Goal: Task Accomplishment & Management: Manage account settings

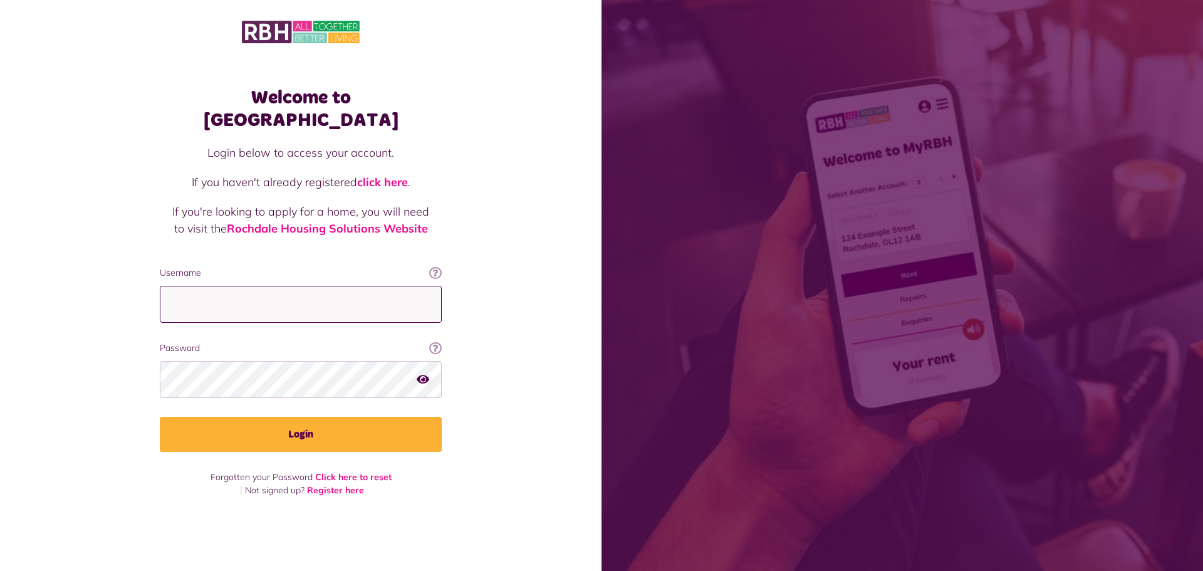
click at [286, 291] on input "Username" at bounding box center [301, 304] width 282 height 37
type input "**********"
click at [160, 417] on button "Login" at bounding box center [301, 434] width 282 height 35
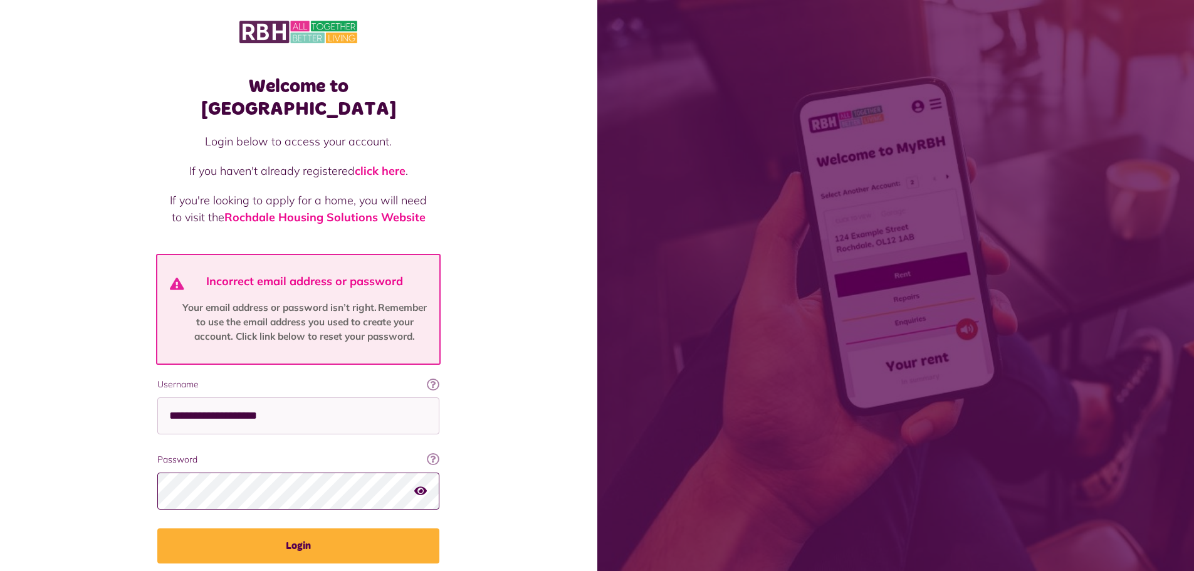
click at [157, 528] on button "Login" at bounding box center [298, 545] width 282 height 35
click at [0, 458] on div "Welcome to [GEOGRAPHIC_DATA] Login below to access your account. If you haven't…" at bounding box center [298, 313] width 597 height 627
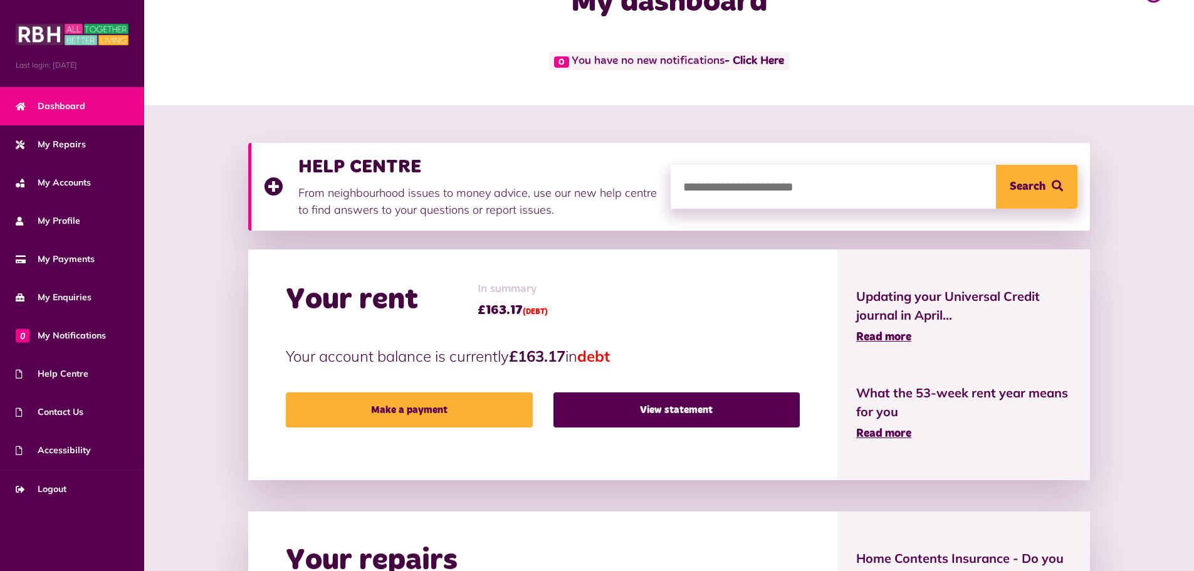
scroll to position [399, 0]
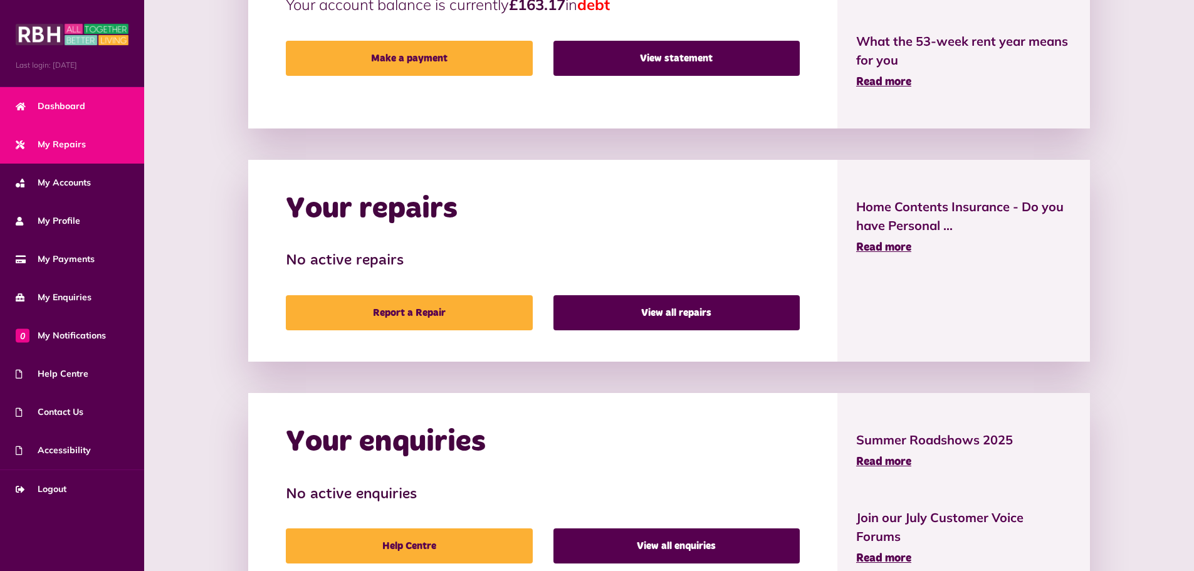
click at [48, 136] on link "My Repairs" at bounding box center [72, 144] width 144 height 38
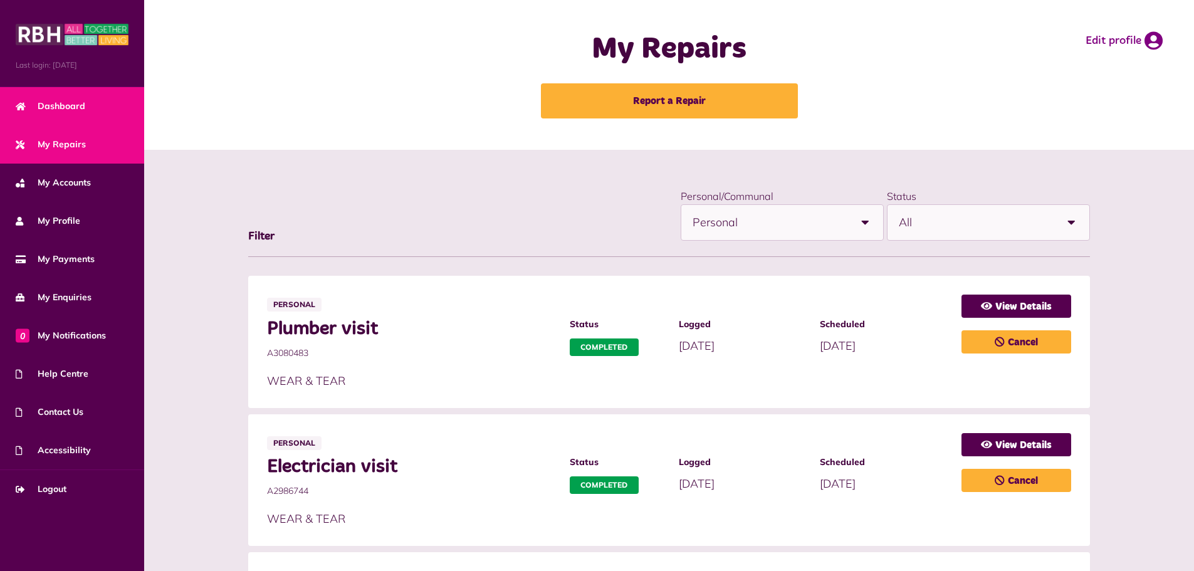
click at [45, 110] on span "Dashboard" at bounding box center [51, 106] width 70 height 13
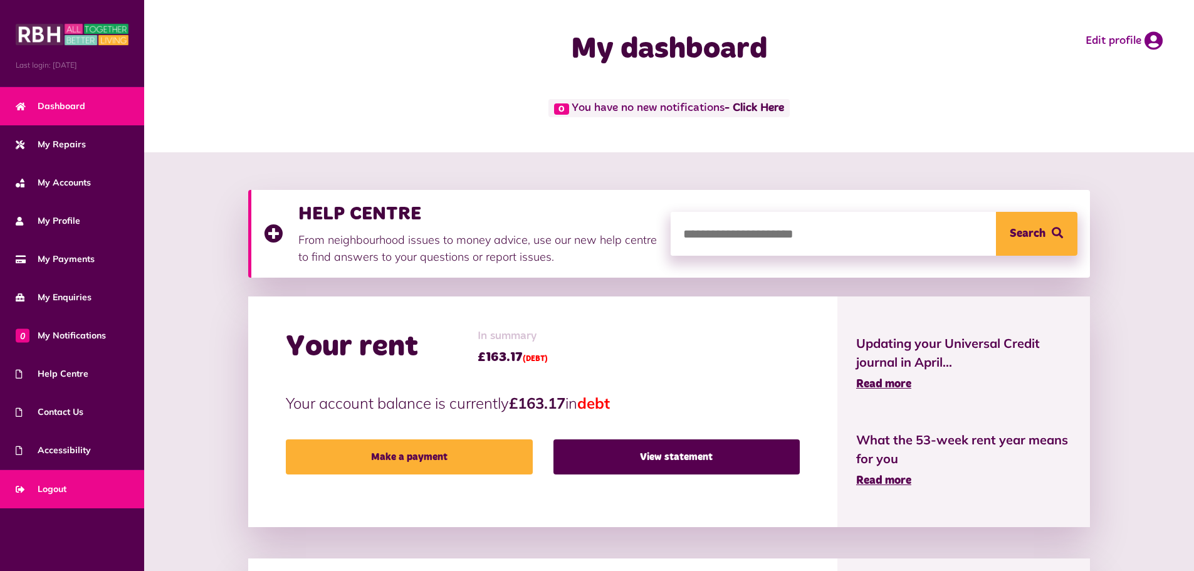
click at [54, 491] on span "Logout" at bounding box center [41, 489] width 51 height 13
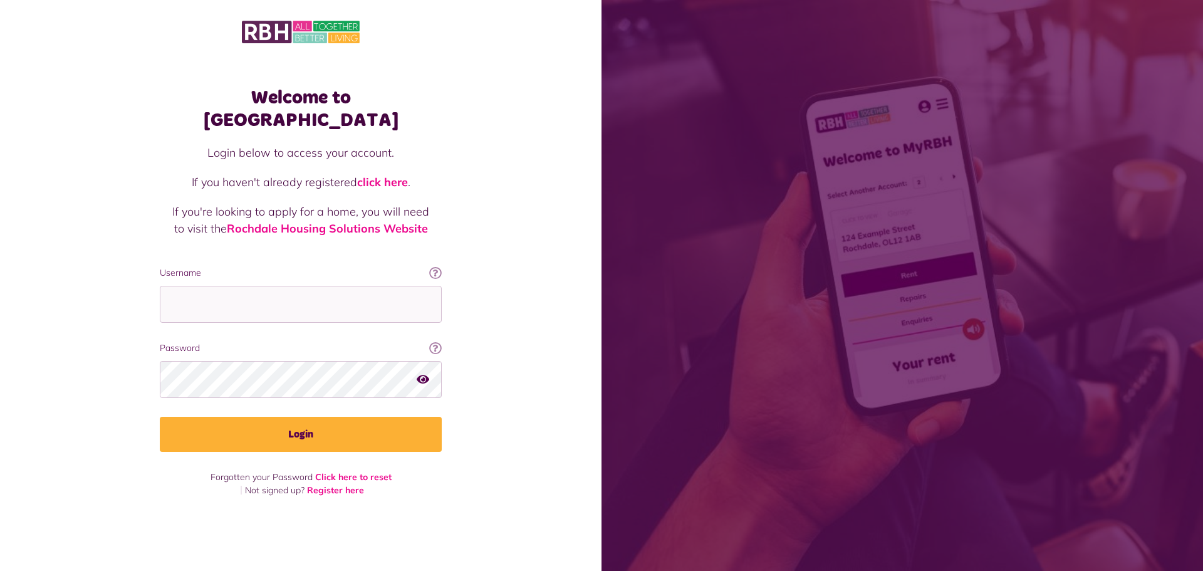
click at [580, 209] on div "Welcome to [GEOGRAPHIC_DATA] Login below to access your account. If you haven't…" at bounding box center [301, 263] width 602 height 527
